Goal: Browse casually

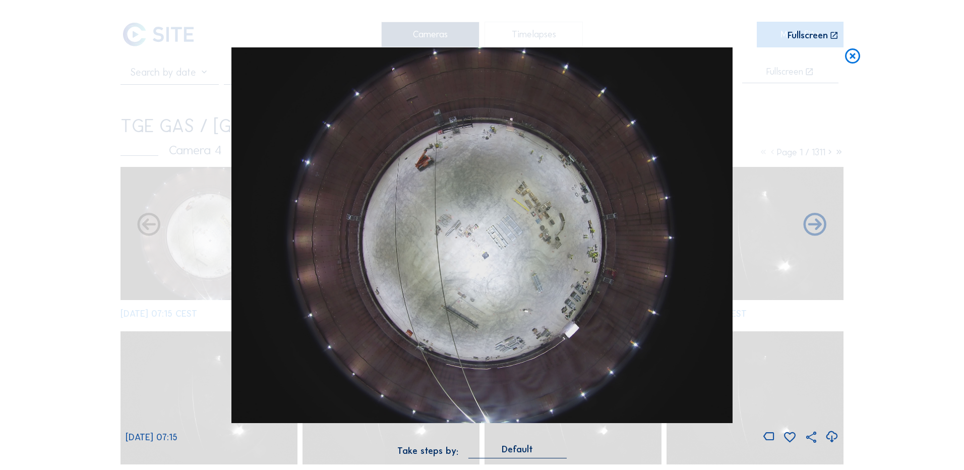
click at [62, 207] on div "Scroll to travel through time | Press 'Alt' Button + Scroll to Zoom | Click and…" at bounding box center [482, 235] width 964 height 470
click at [852, 60] on icon at bounding box center [853, 56] width 18 height 19
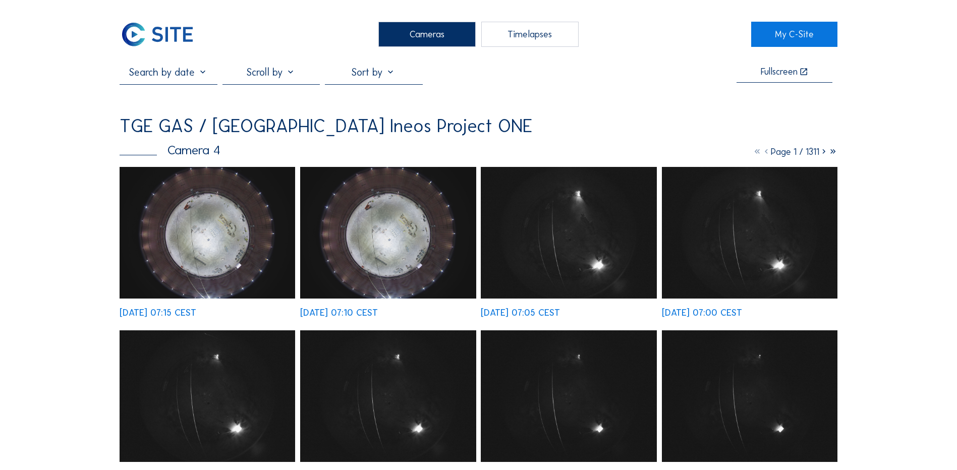
click at [382, 34] on div "Cameras" at bounding box center [426, 34] width 97 height 25
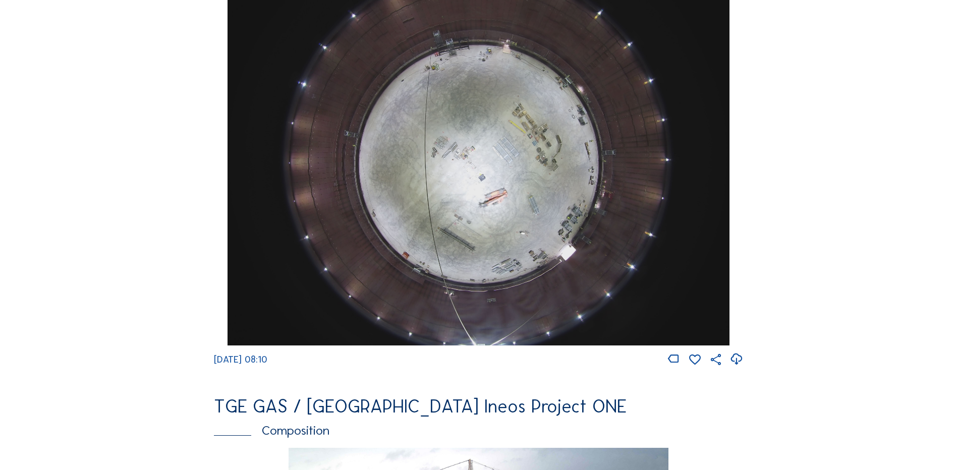
scroll to position [1009, 0]
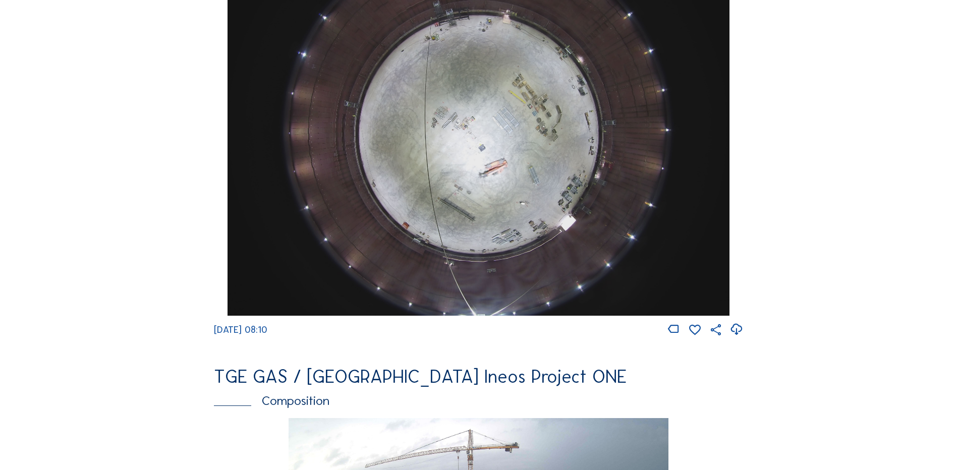
click at [443, 156] on img at bounding box center [477, 127] width 501 height 376
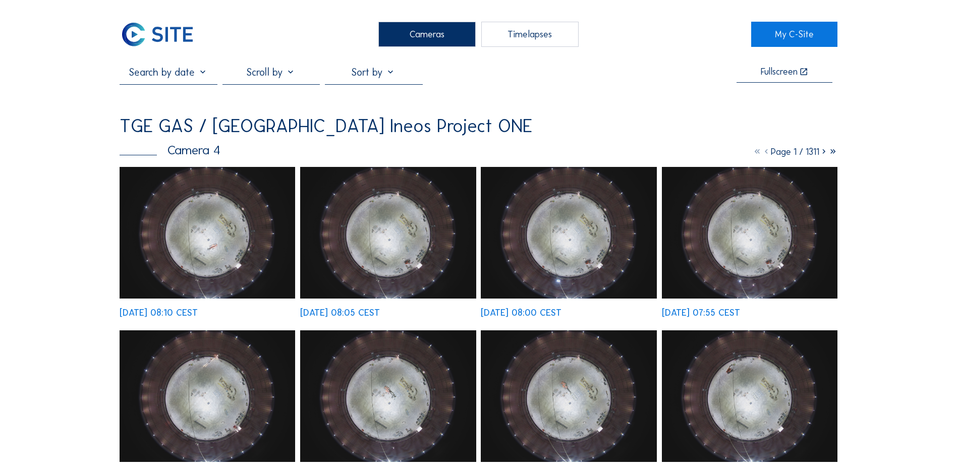
click at [210, 216] on img at bounding box center [208, 233] width 176 height 132
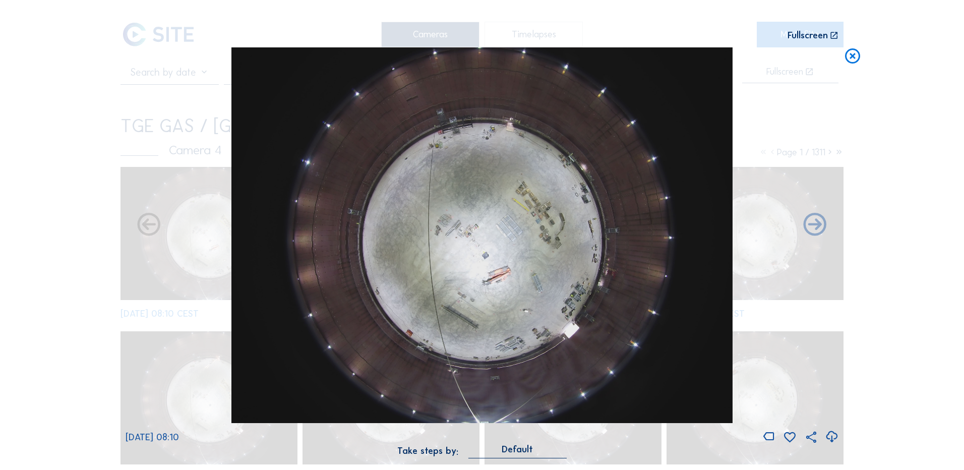
click at [831, 436] on icon at bounding box center [832, 437] width 14 height 17
drag, startPoint x: 61, startPoint y: 230, endPoint x: 110, endPoint y: 217, distance: 51.1
click at [61, 230] on div "Scroll to travel through time | Press 'Alt' Button + Scroll to Zoom | Click and…" at bounding box center [482, 235] width 964 height 470
click at [853, 56] on icon at bounding box center [853, 56] width 18 height 19
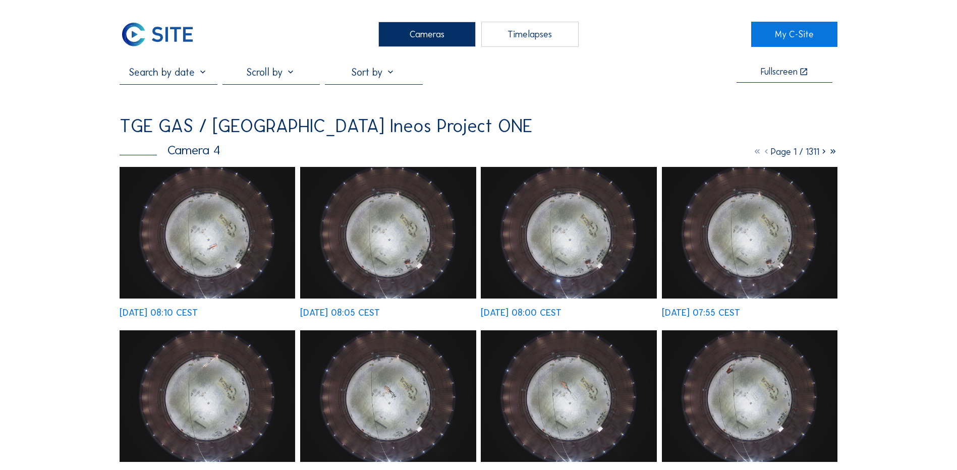
click at [416, 28] on div "Cameras" at bounding box center [426, 34] width 97 height 25
